Goal: Contribute content: Contribute content

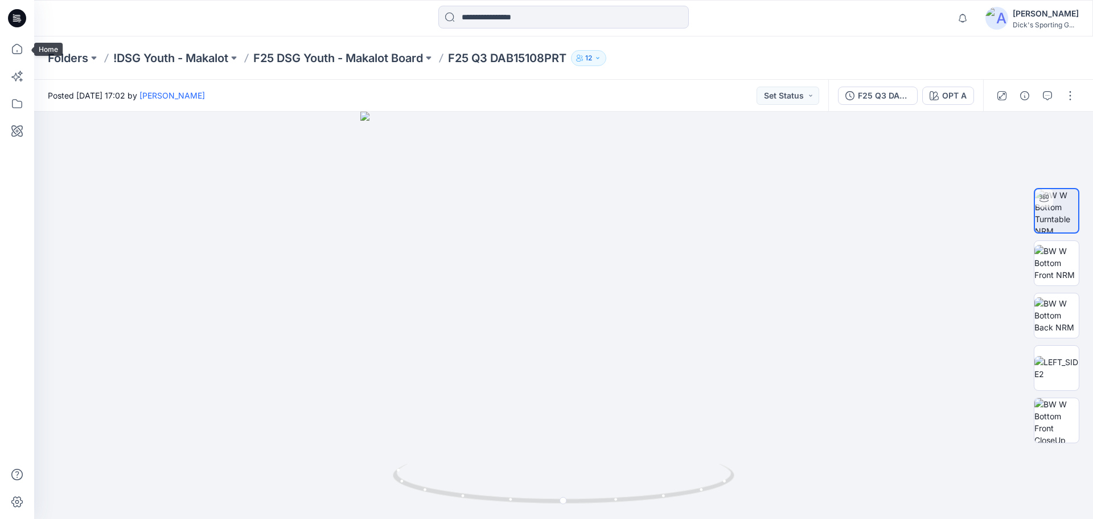
click at [24, 7] on icon at bounding box center [17, 18] width 18 height 36
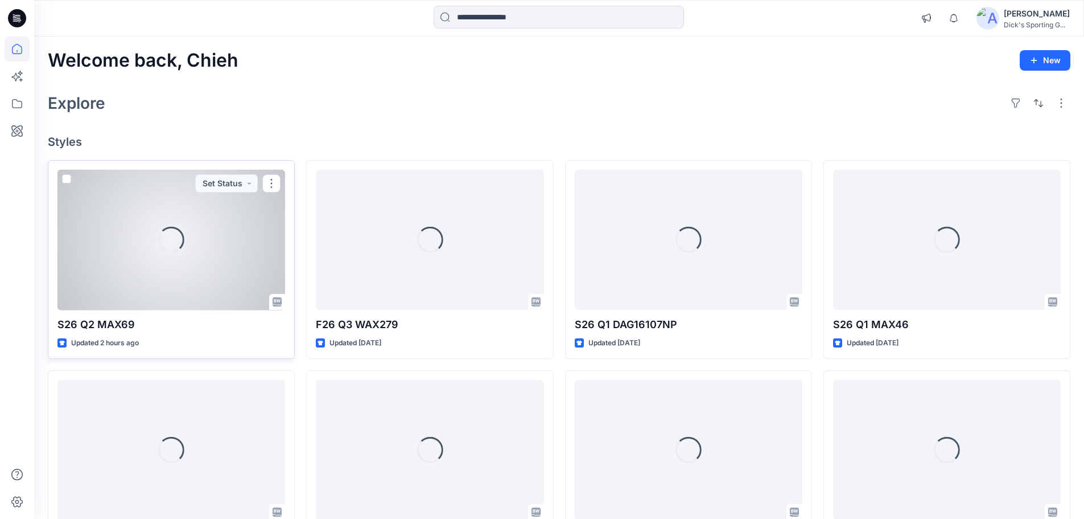
click at [175, 265] on div "Loading..." at bounding box center [171, 240] width 228 height 141
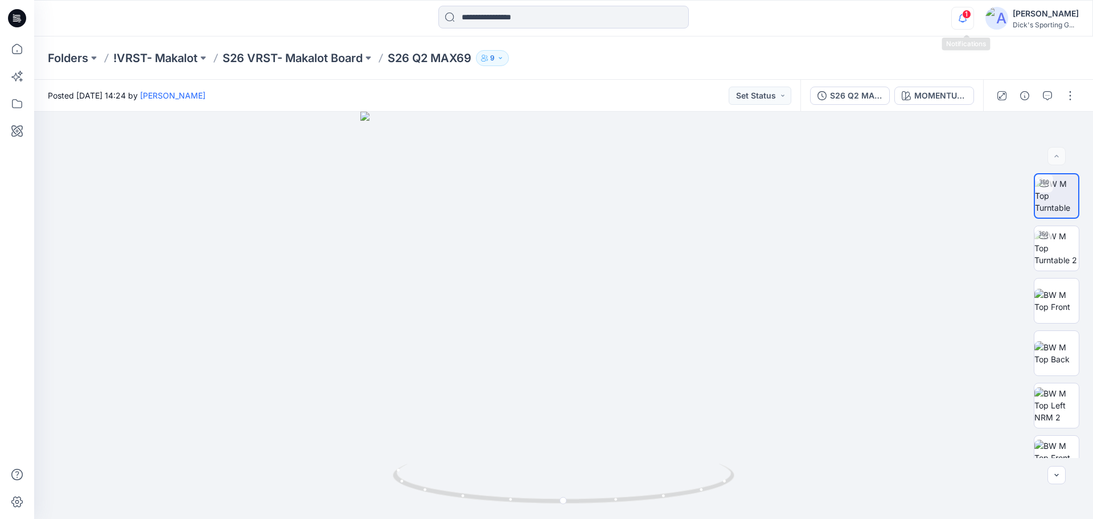
click at [963, 15] on icon "button" at bounding box center [963, 18] width 22 height 23
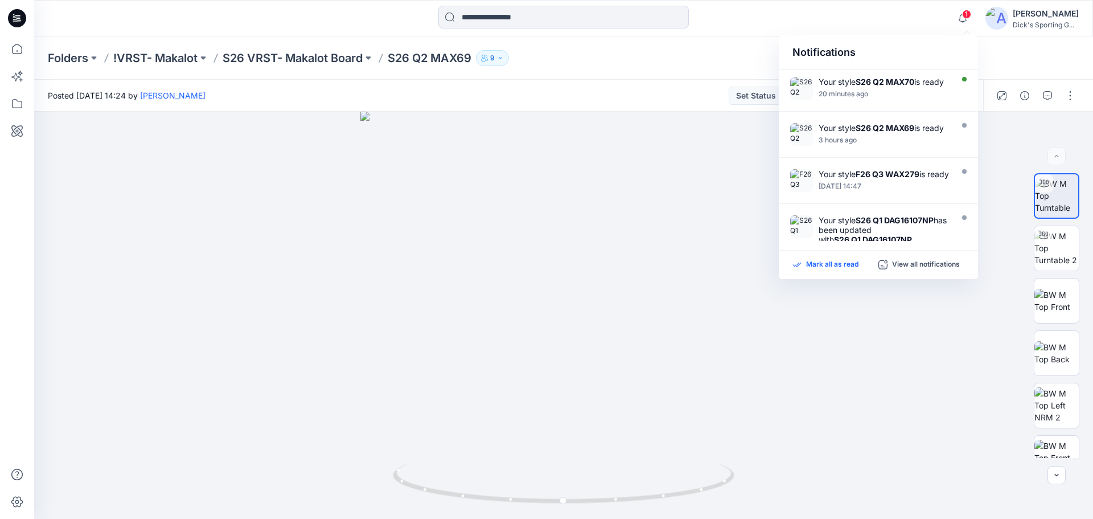
click at [837, 266] on p "Mark all as read" at bounding box center [832, 265] width 52 height 10
click at [278, 54] on p "S26 VRST- Makalot Board" at bounding box center [293, 58] width 140 height 16
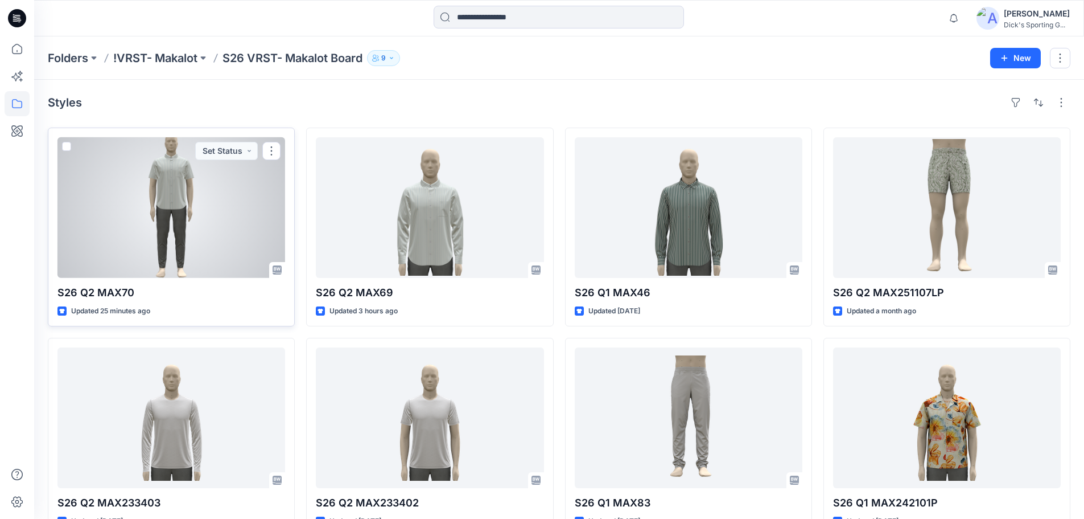
click at [218, 182] on div at bounding box center [171, 207] width 228 height 141
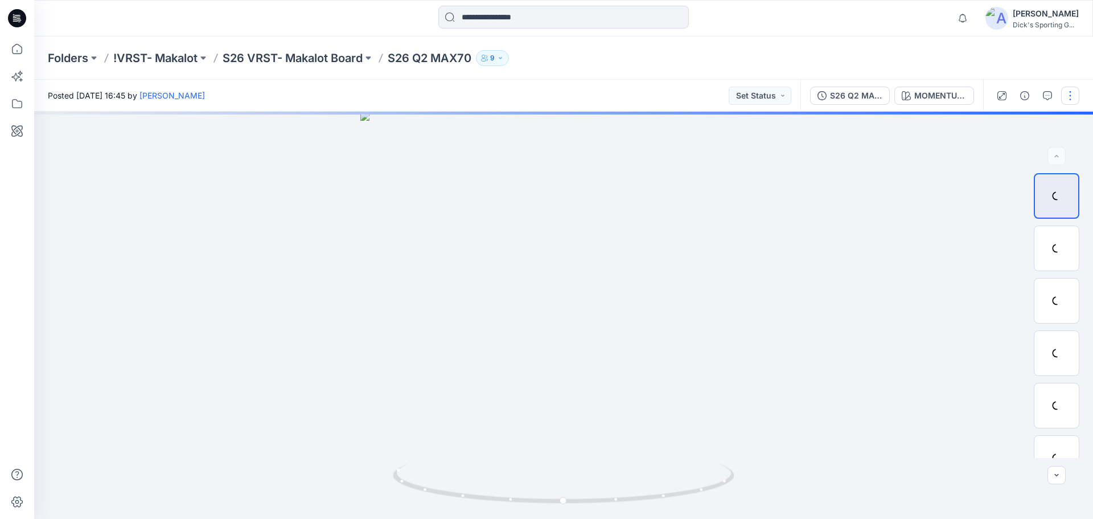
click at [1072, 92] on button "button" at bounding box center [1070, 96] width 18 height 18
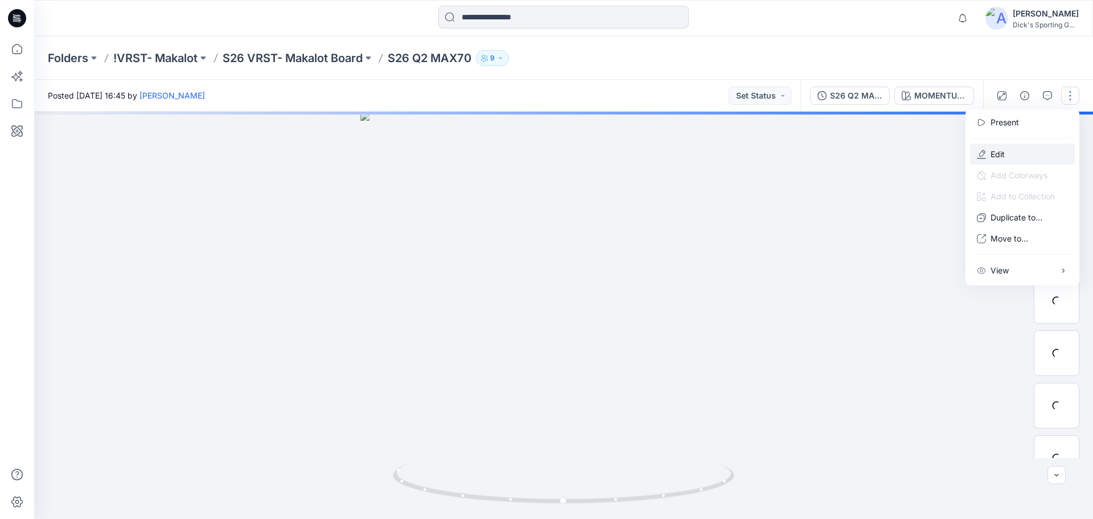
click at [1002, 153] on p "Edit" at bounding box center [997, 154] width 14 height 12
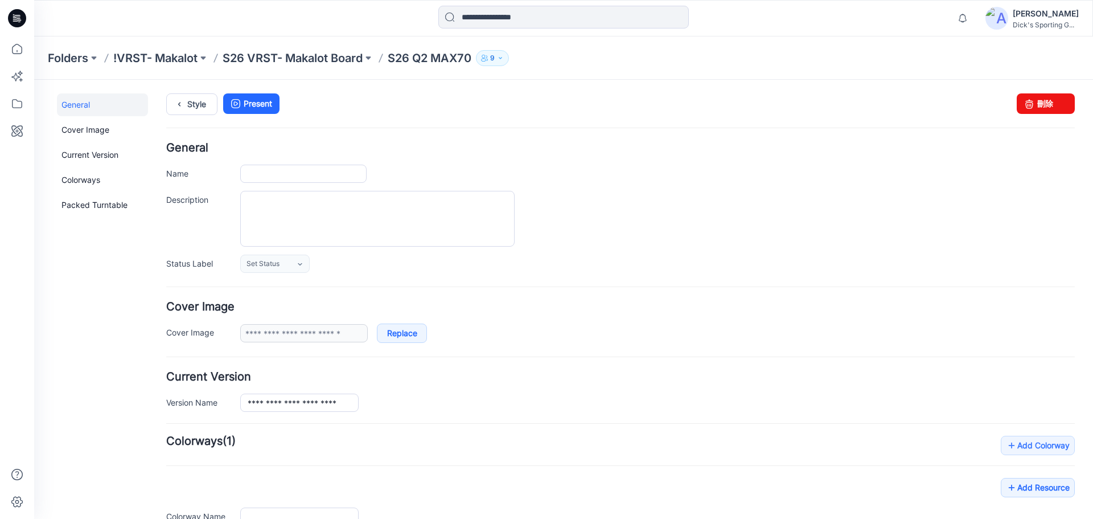
type input "**********"
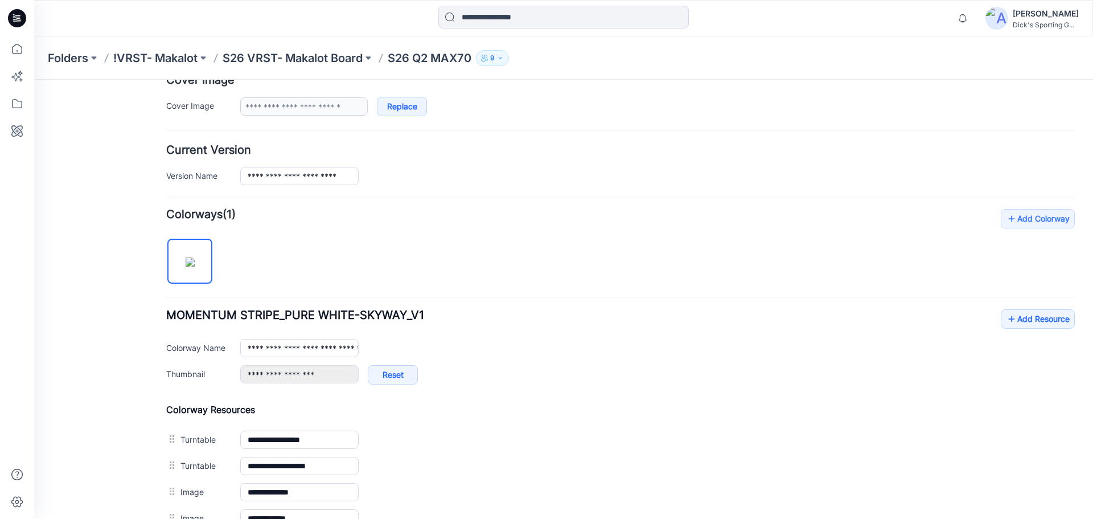
scroll to position [380, 0]
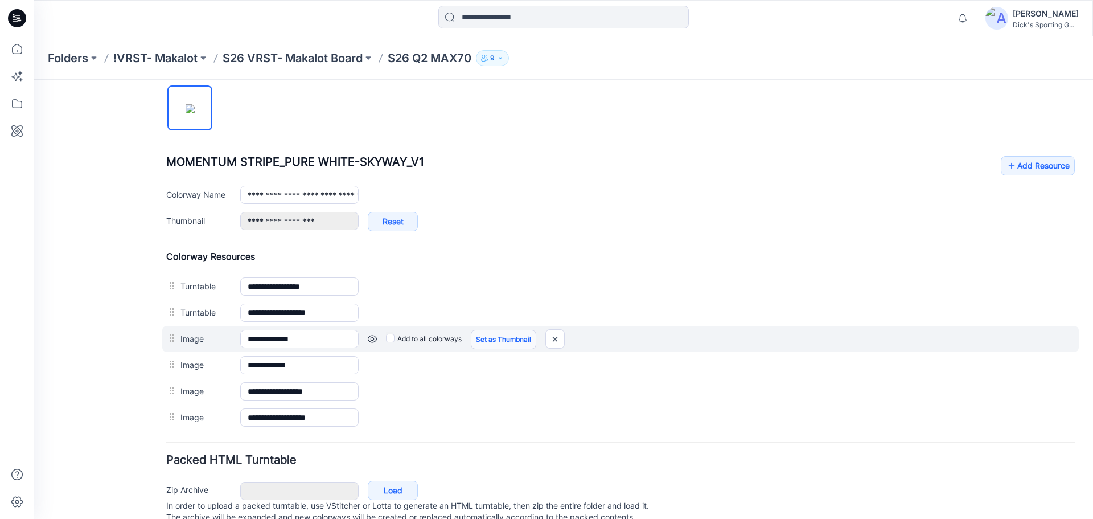
click at [492, 334] on link "Set as Thumbnail" at bounding box center [503, 339] width 65 height 19
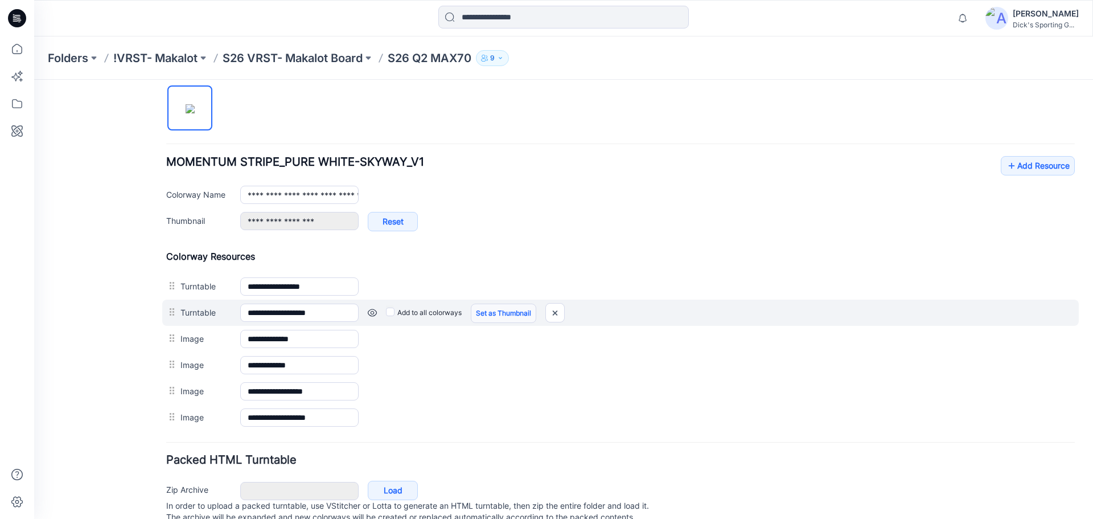
type input "**********"
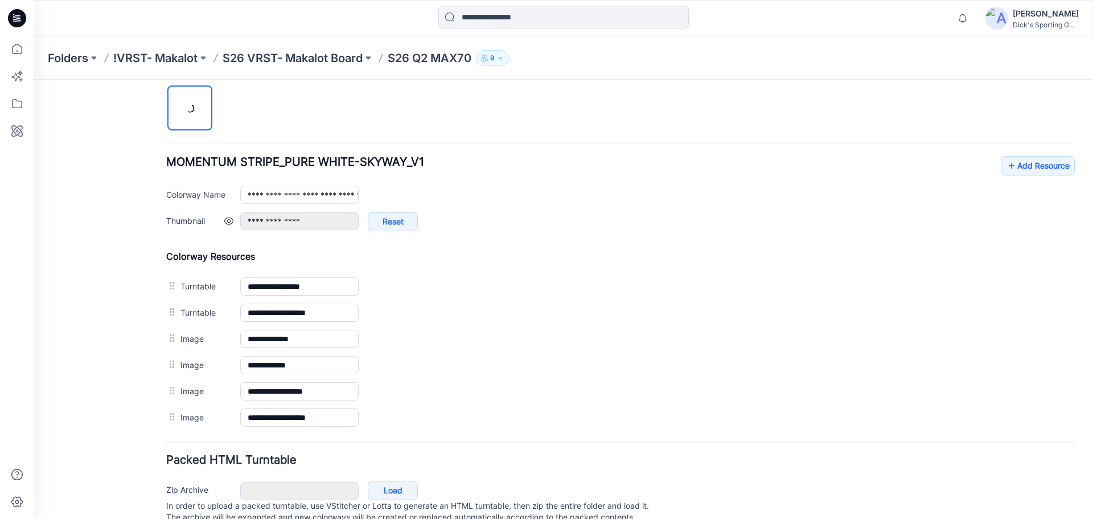
scroll to position [0, 0]
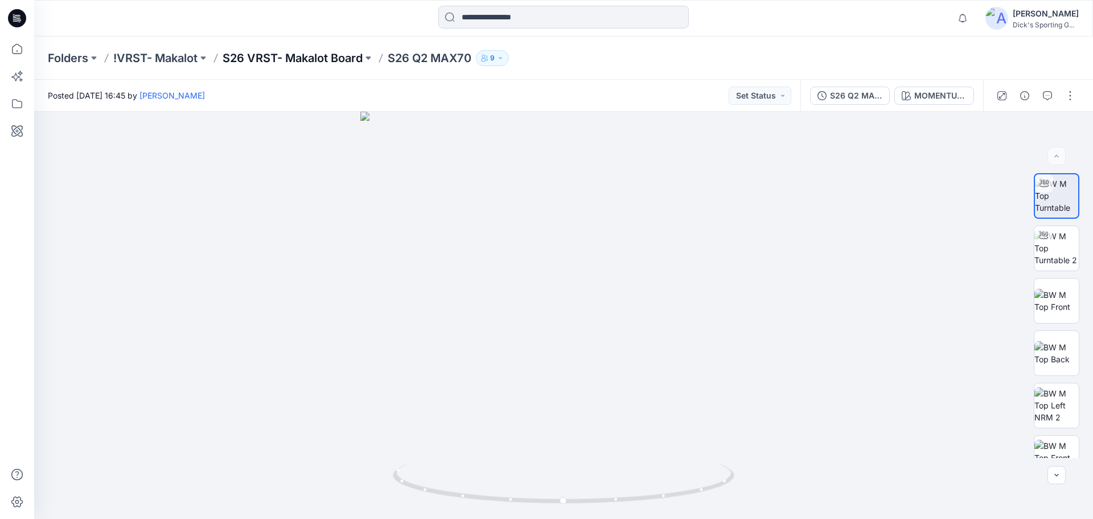
click at [291, 54] on p "S26 VRST- Makalot Board" at bounding box center [293, 58] width 140 height 16
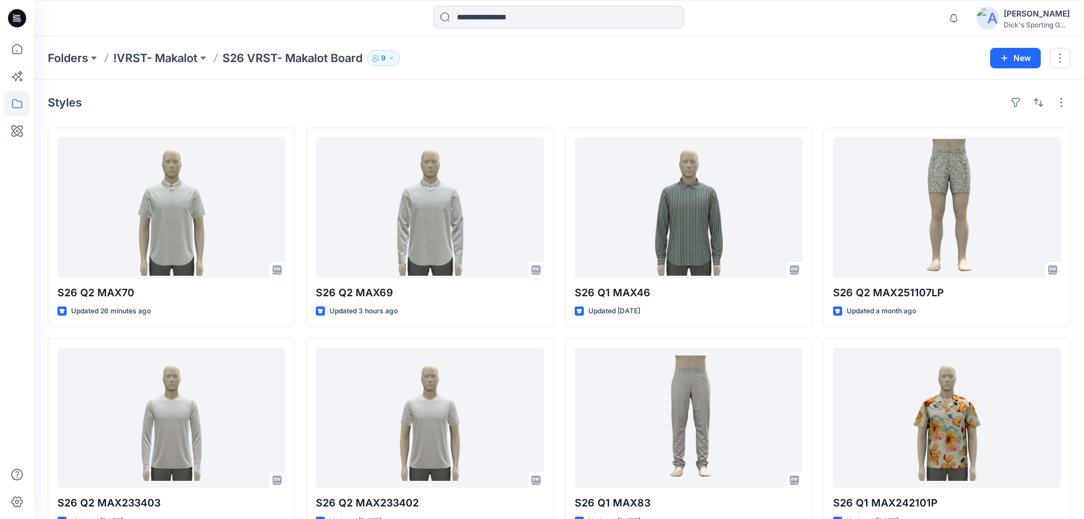
click at [382, 88] on div "Styles S26 Q2 MAX70 Updated 26 minutes ago S26 Q2 MAX233403 Updated 2 months ag…" at bounding box center [559, 441] width 1050 height 722
click at [9, 14] on icon at bounding box center [17, 18] width 18 height 36
